Goal: Task Accomplishment & Management: Manage account settings

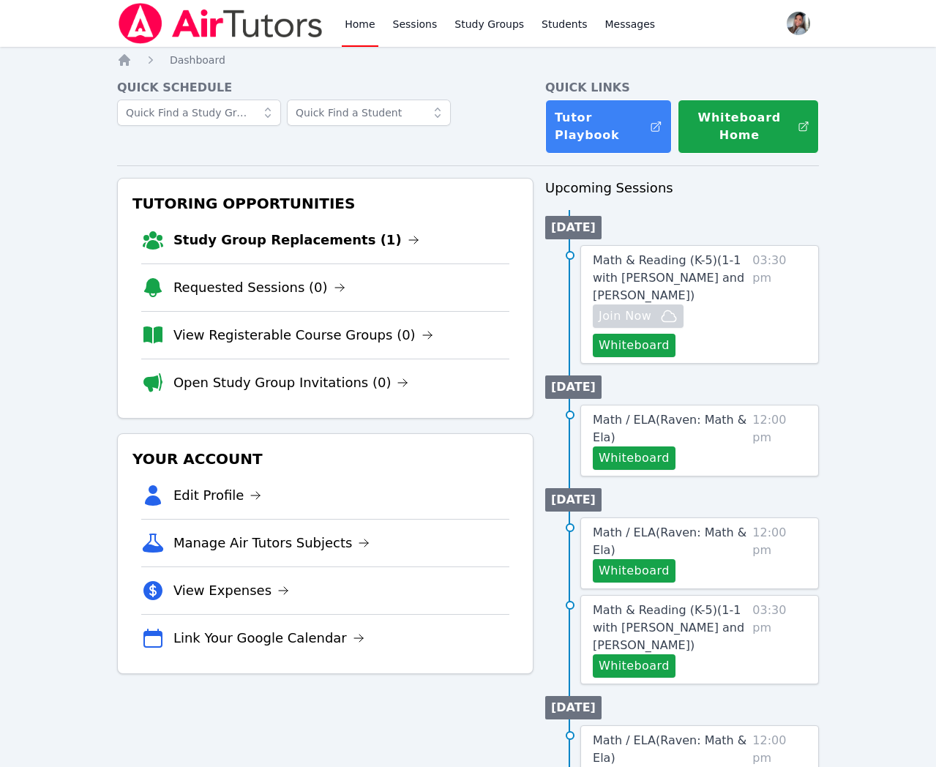
click at [271, 241] on link "Study Group Replacements (1)" at bounding box center [296, 240] width 246 height 20
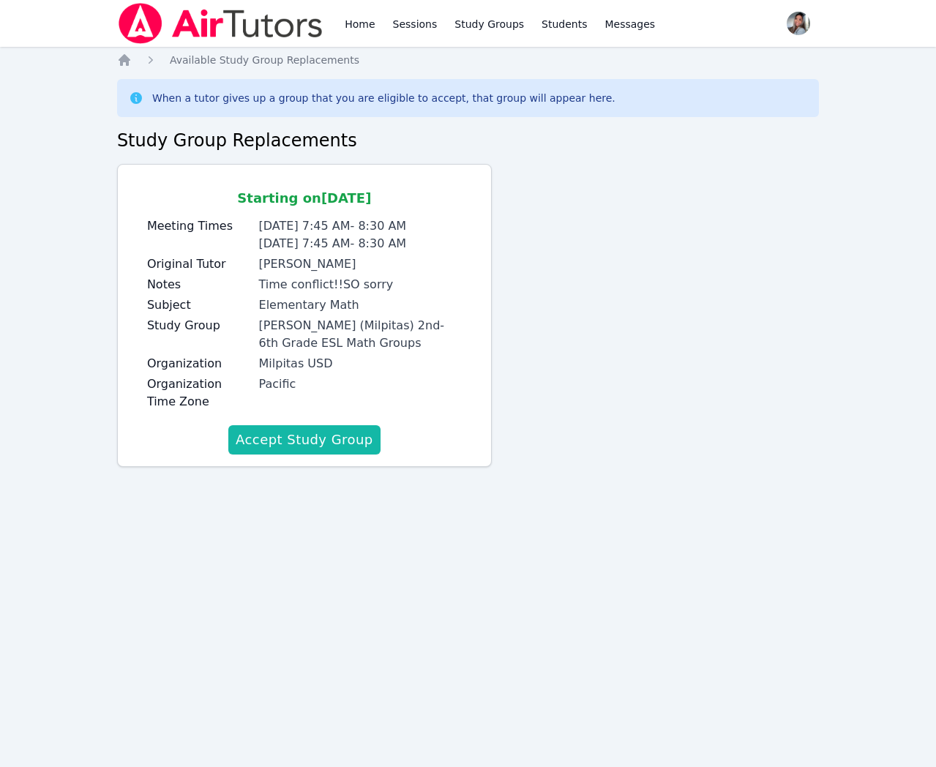
click at [356, 441] on button "Accept Study Group" at bounding box center [304, 439] width 152 height 29
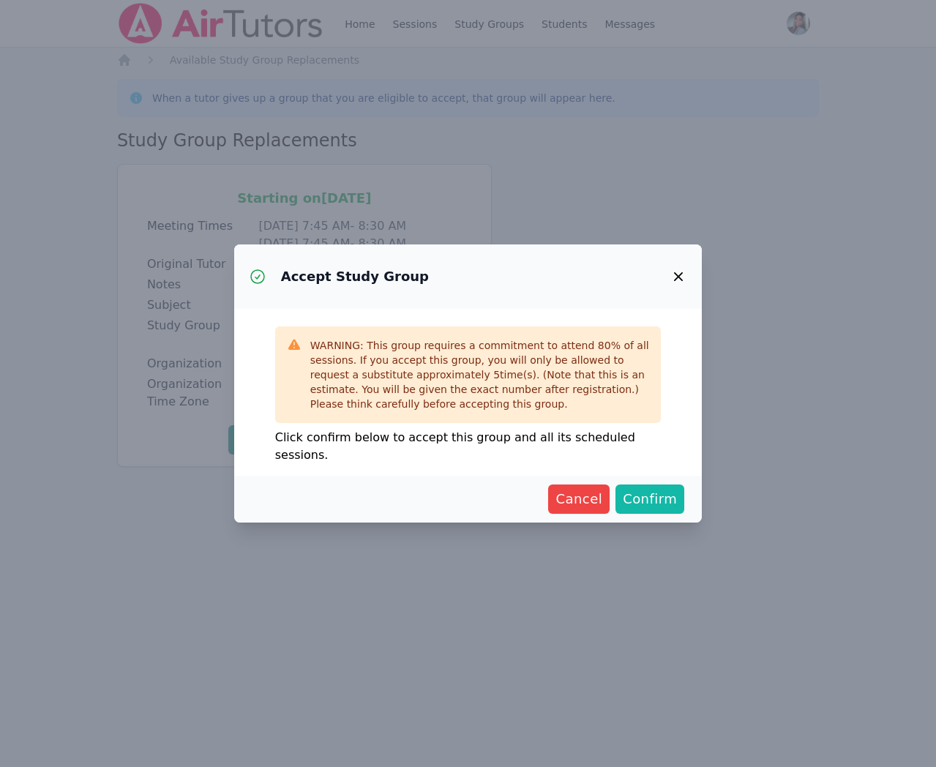
click at [677, 486] on button "Confirm" at bounding box center [649, 498] width 69 height 29
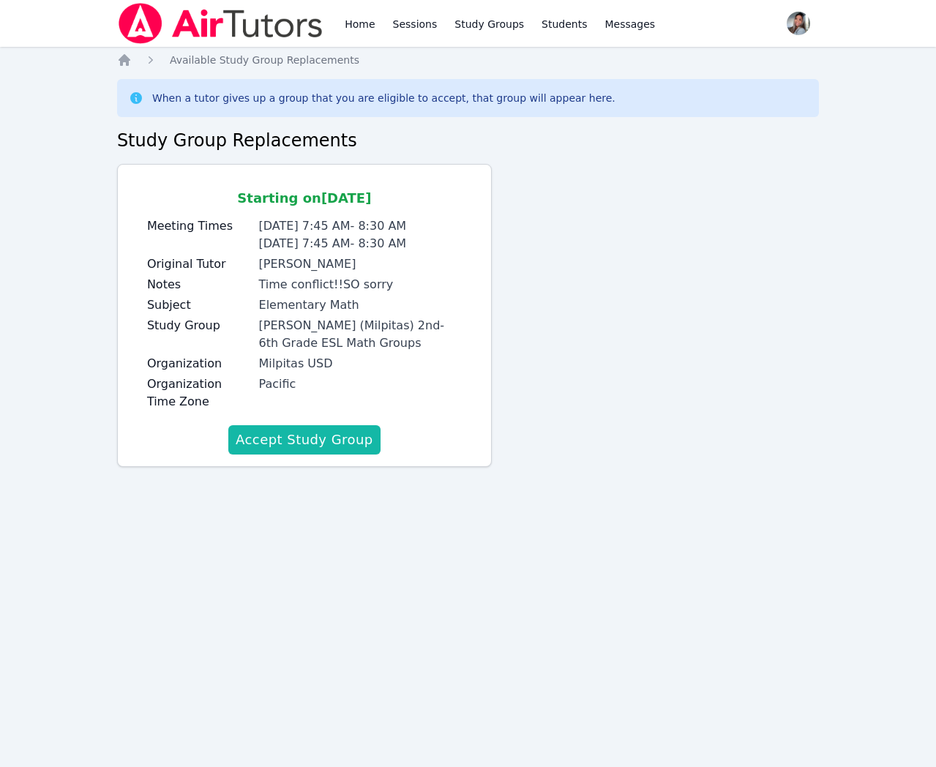
click at [293, 445] on button "Accept Study Group" at bounding box center [304, 439] width 152 height 29
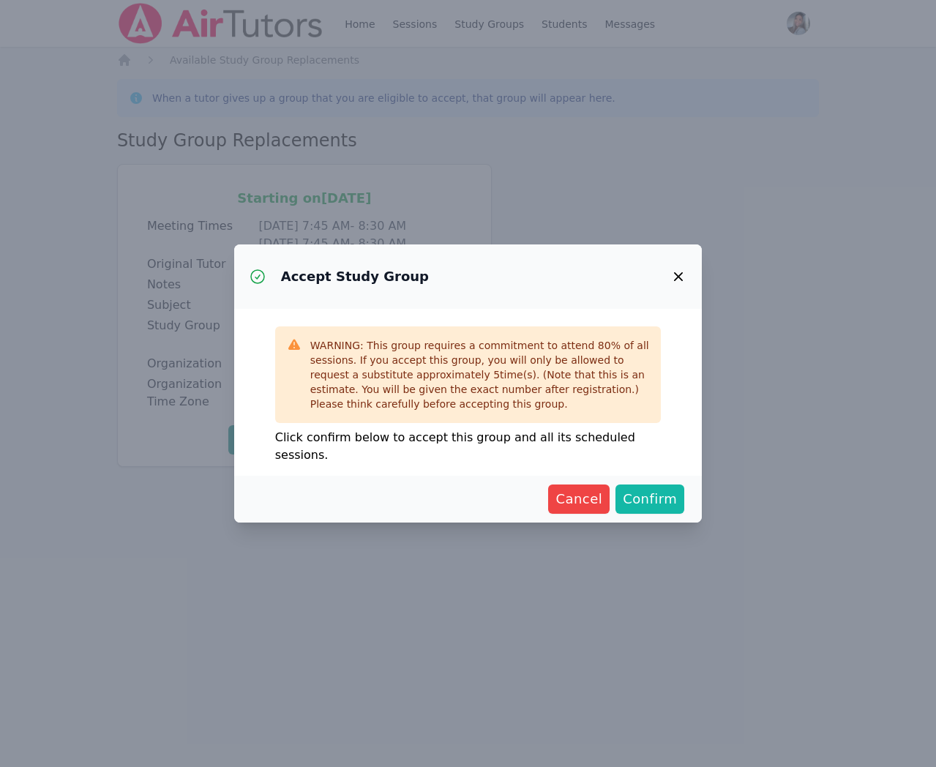
click at [641, 489] on span "Confirm" at bounding box center [649, 499] width 54 height 20
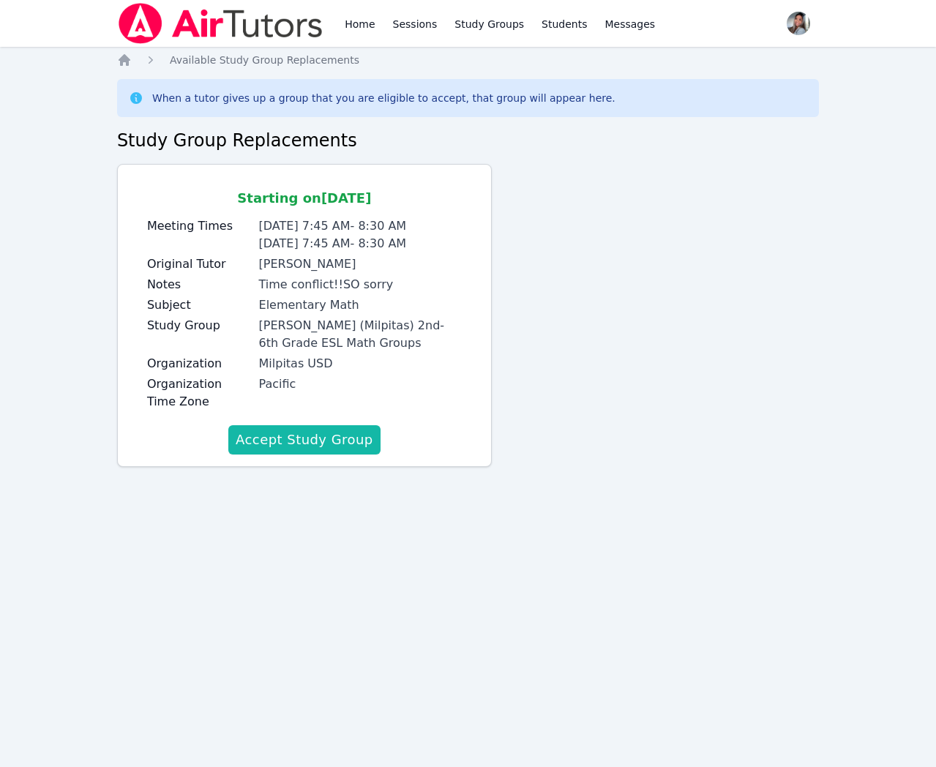
click at [285, 440] on button "Accept Study Group" at bounding box center [304, 439] width 152 height 29
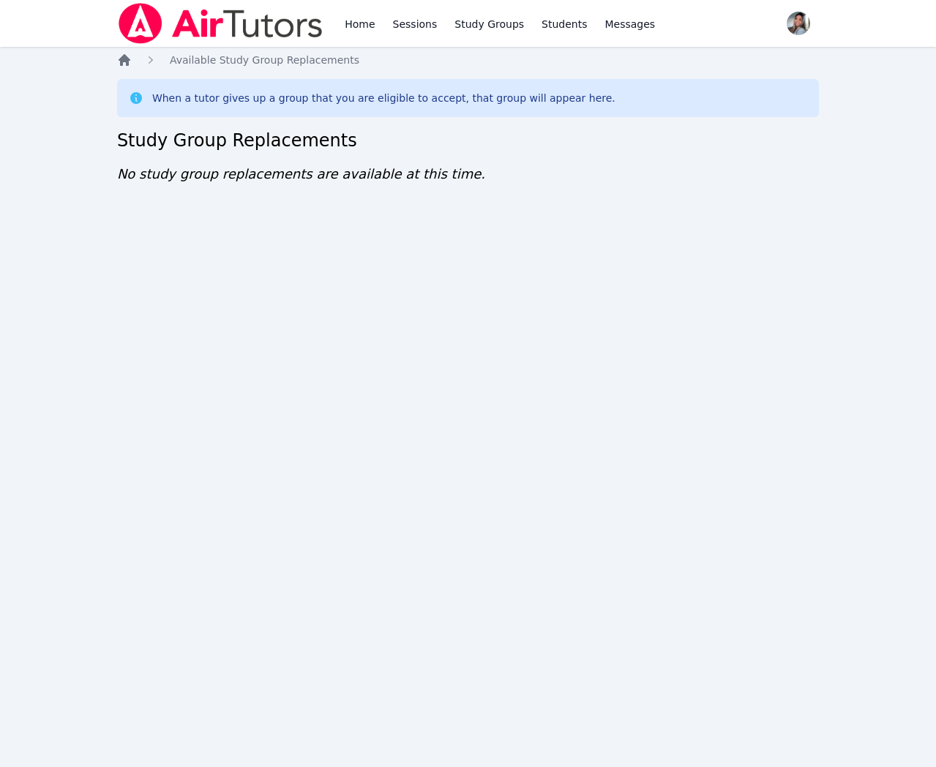
click at [120, 62] on icon "Breadcrumb" at bounding box center [124, 60] width 12 height 12
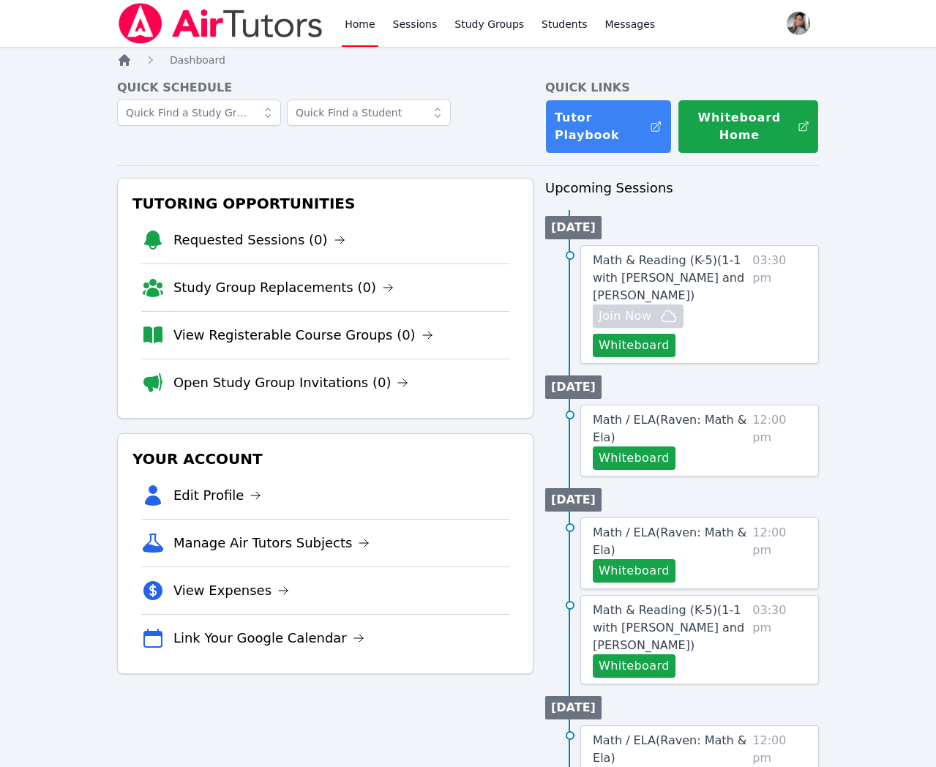
click at [120, 62] on icon "Breadcrumb" at bounding box center [124, 60] width 12 height 12
click at [252, 285] on link "Study Group Replacements (0)" at bounding box center [283, 287] width 220 height 20
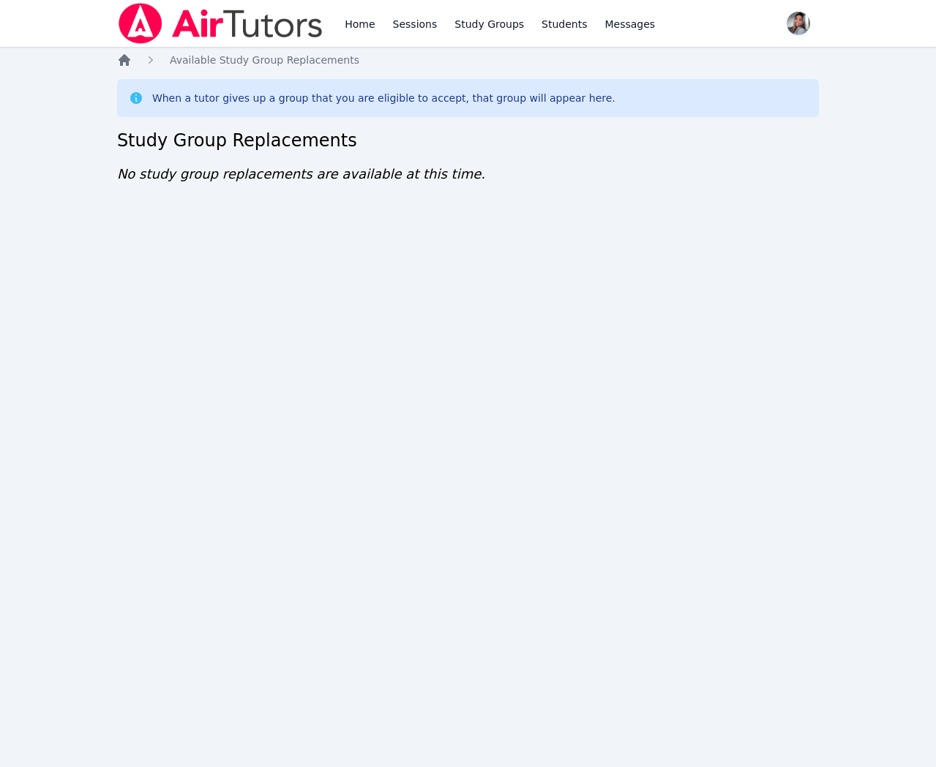
click at [117, 56] on icon "Breadcrumb" at bounding box center [124, 60] width 15 height 15
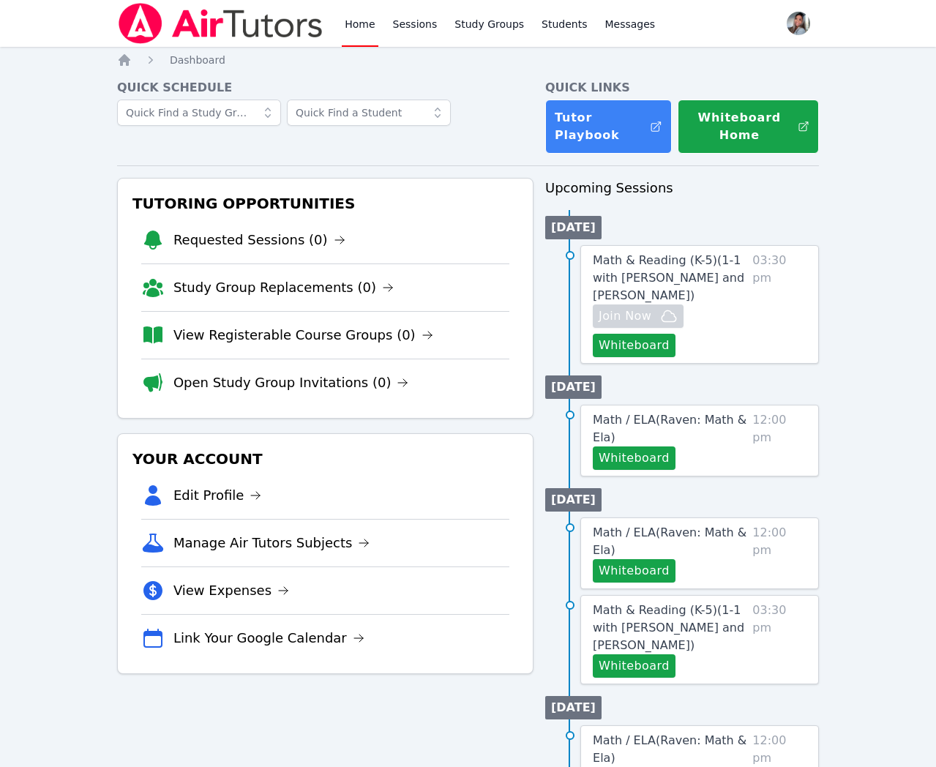
click at [337, 385] on link "Open Study Group Invitations (0)" at bounding box center [291, 382] width 236 height 20
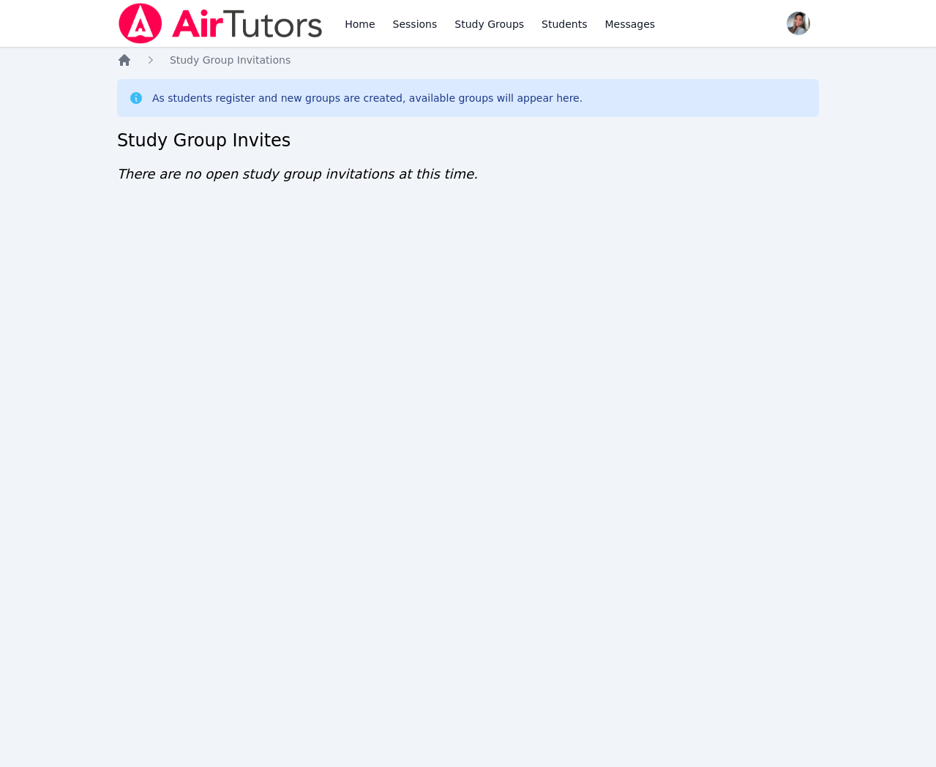
click at [119, 66] on icon "Breadcrumb" at bounding box center [124, 60] width 15 height 15
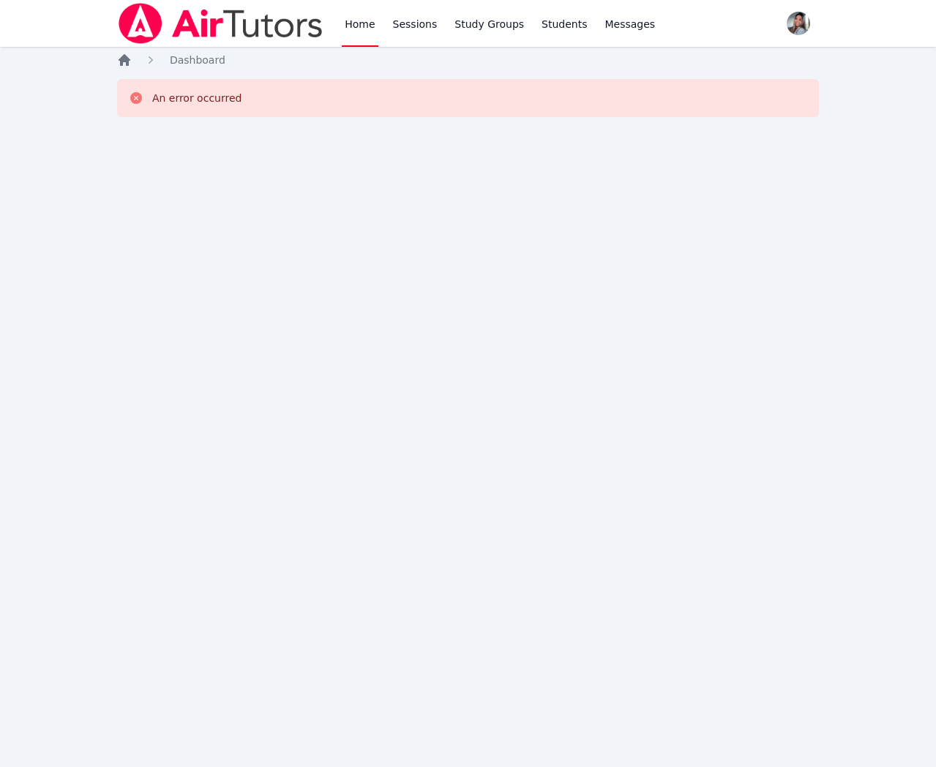
click at [127, 63] on icon "Breadcrumb" at bounding box center [124, 60] width 12 height 12
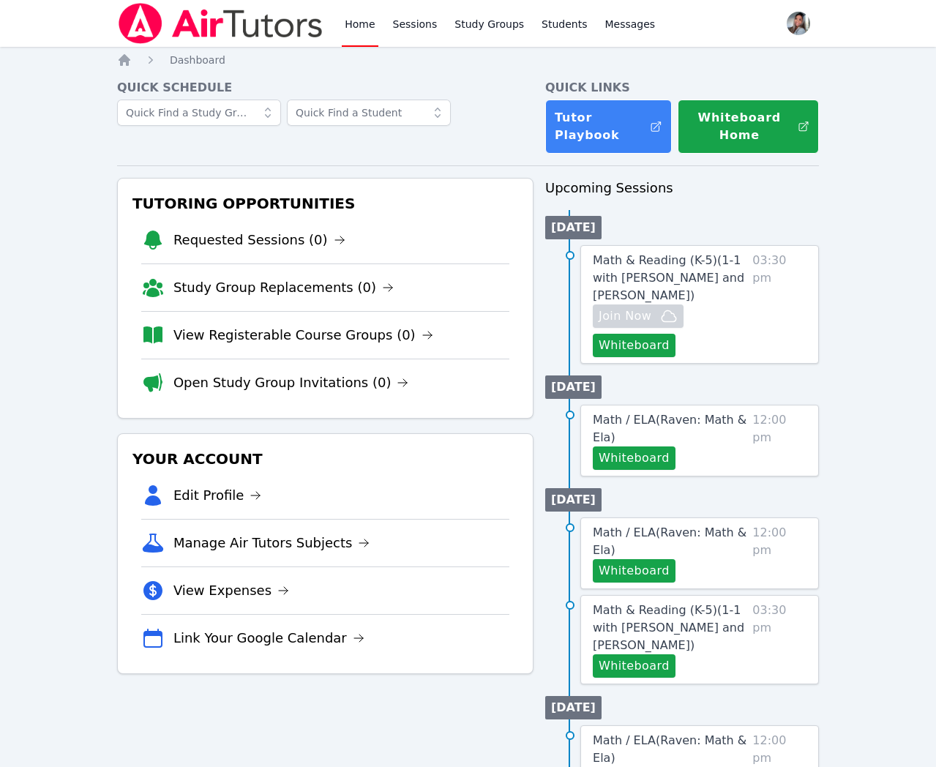
click at [126, 67] on div "Home Dashboard Quick Schedule Quick Links Tutor Playbook Whiteboard Home Tutori…" at bounding box center [467, 712] width 701 height 1319
click at [126, 59] on icon "Breadcrumb" at bounding box center [124, 60] width 12 height 12
click at [271, 374] on link "Open Study Group Invitations (0)" at bounding box center [291, 382] width 236 height 20
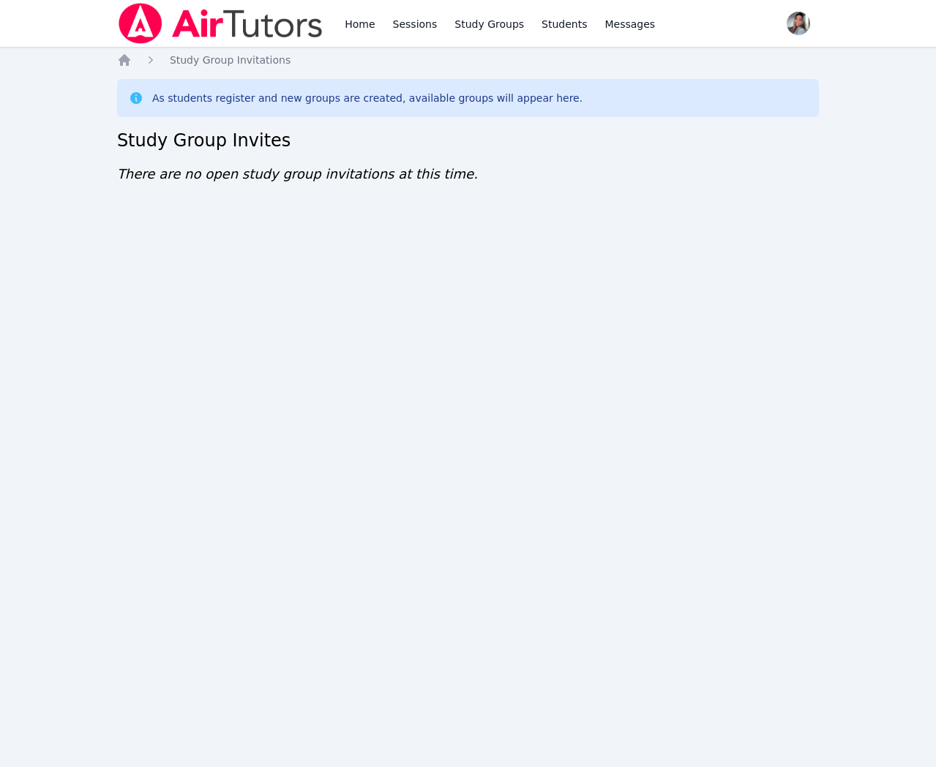
click at [116, 57] on div "Home Sessions Study Groups Students Messages Open user menu Gabriella Aguilar O…" at bounding box center [468, 383] width 936 height 767
click at [118, 59] on icon "Breadcrumb" at bounding box center [124, 60] width 15 height 15
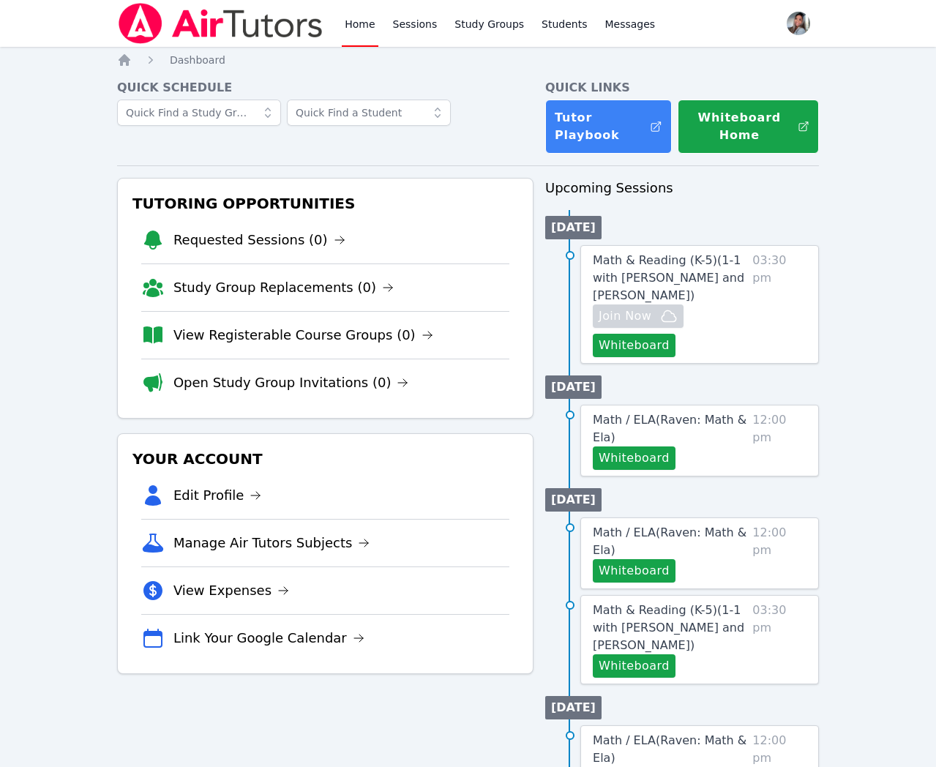
click at [343, 342] on link "View Registerable Course Groups (0)" at bounding box center [303, 335] width 260 height 20
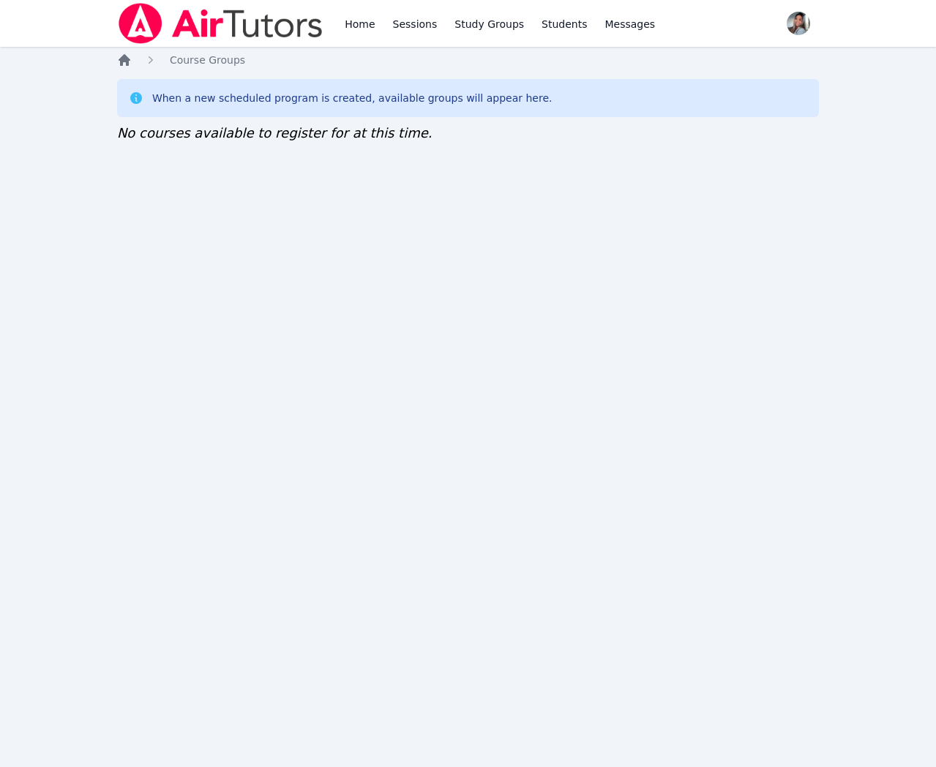
drag, startPoint x: 128, startPoint y: 68, endPoint x: 121, endPoint y: 59, distance: 12.0
click at [128, 68] on div "Home Course Groups When a new scheduled program is created, available groups wi…" at bounding box center [467, 113] width 701 height 120
drag, startPoint x: 121, startPoint y: 59, endPoint x: 127, endPoint y: 68, distance: 11.2
click at [121, 59] on icon "Breadcrumb" at bounding box center [124, 60] width 12 height 12
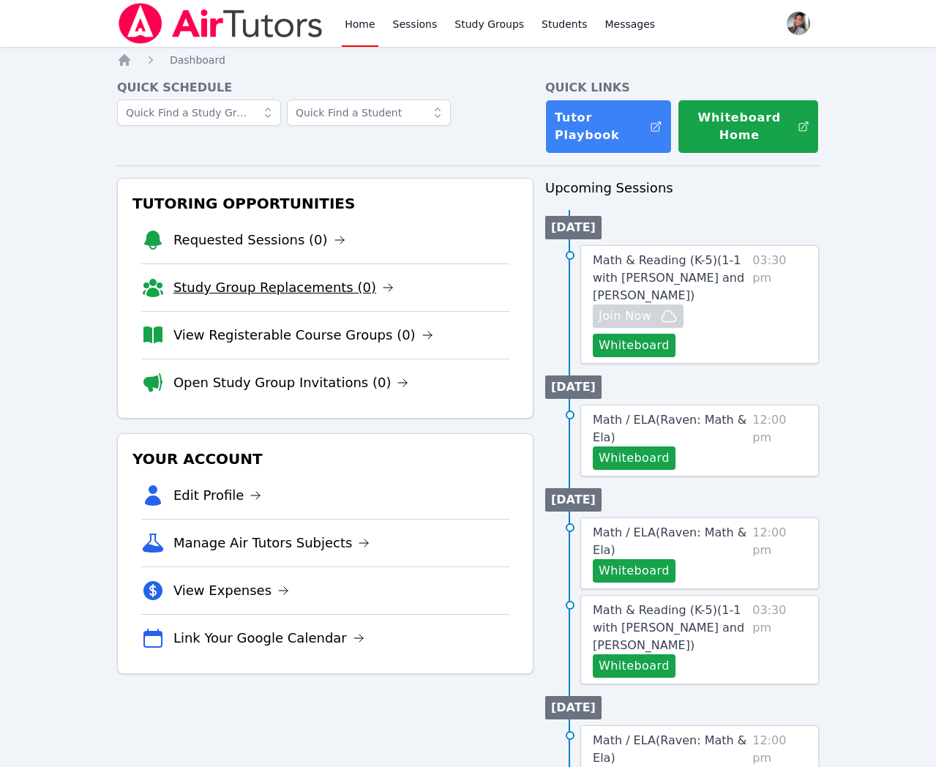
click at [248, 281] on link "Study Group Replacements (0)" at bounding box center [283, 287] width 220 height 20
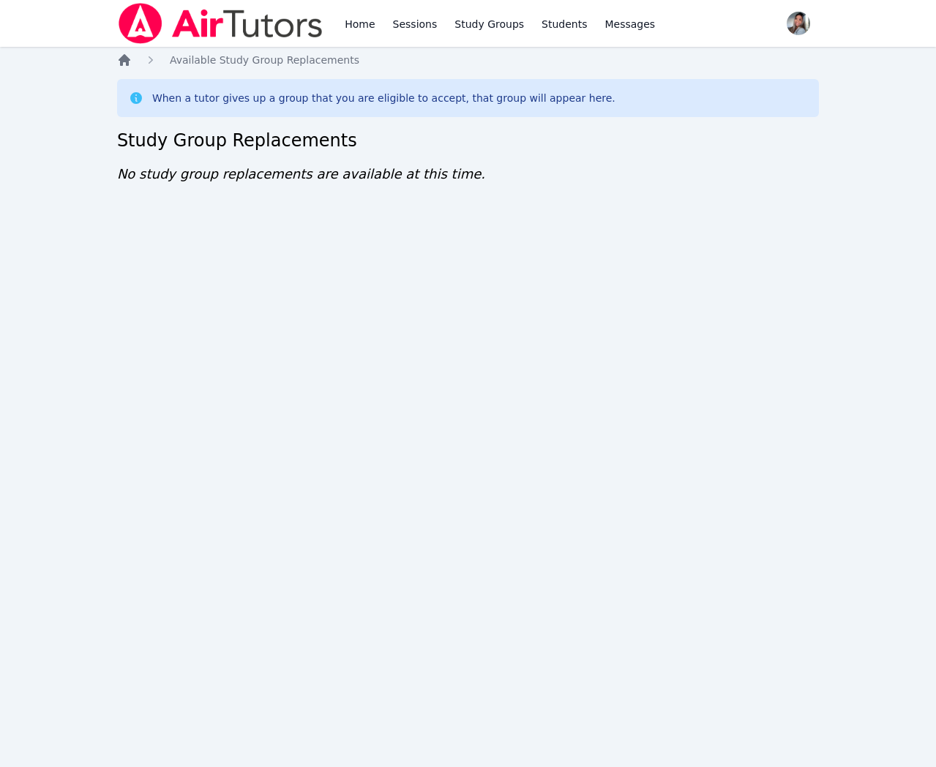
click at [118, 60] on icon "Breadcrumb" at bounding box center [124, 60] width 15 height 15
